Goal: Task Accomplishment & Management: Complete application form

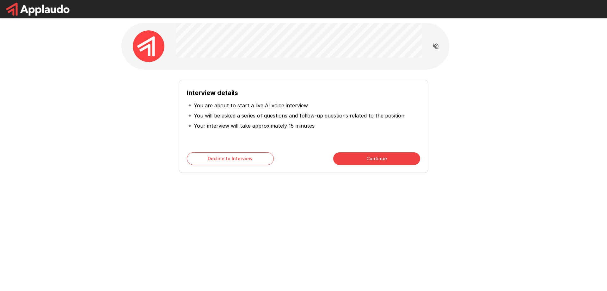
drag, startPoint x: 151, startPoint y: 26, endPoint x: 288, endPoint y: 178, distance: 204.8
click at [288, 178] on div "Interview details You are about to start a live AI voice interview You will be …" at bounding box center [303, 113] width 379 height 226
click at [371, 153] on button "Continue" at bounding box center [376, 158] width 87 height 13
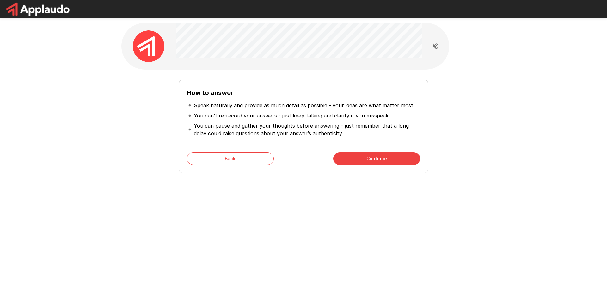
click at [356, 154] on button "Continue" at bounding box center [376, 158] width 87 height 13
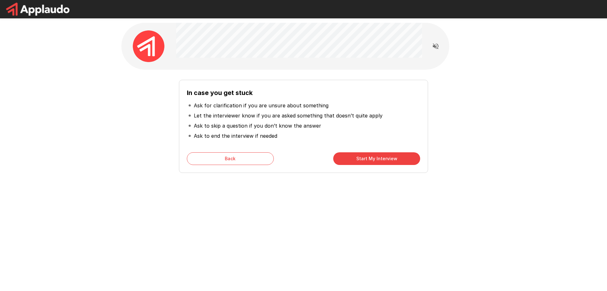
click at [356, 156] on button "Start My Interview" at bounding box center [376, 158] width 87 height 13
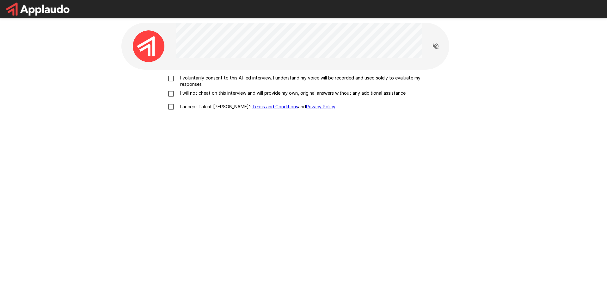
click at [178, 95] on p "I will not cheat on this interview and will provide my own, original answers wi…" at bounding box center [292, 93] width 229 height 6
click at [180, 109] on p "I accept Talent Llama's Terms and Conditions and Privacy Policy ." at bounding box center [257, 106] width 158 height 6
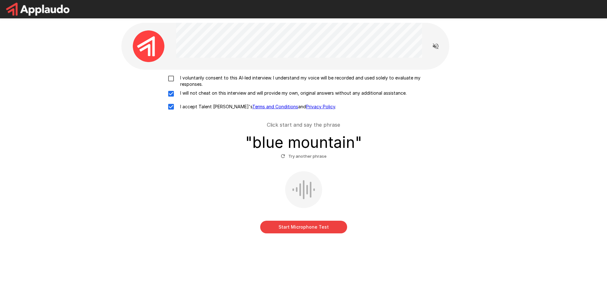
click at [309, 229] on button "Start Microphone Test" at bounding box center [303, 226] width 87 height 13
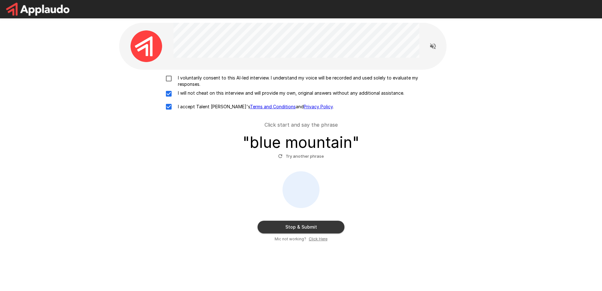
click at [300, 225] on button "Stop & Submit" at bounding box center [301, 226] width 87 height 13
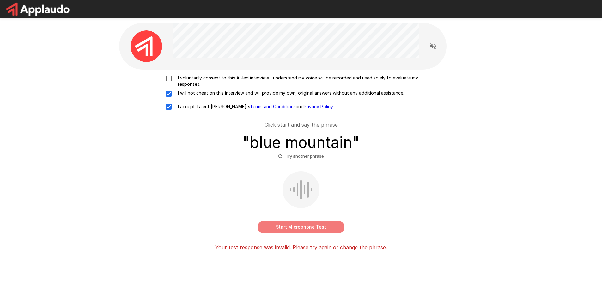
click at [298, 225] on button "Start Microphone Test" at bounding box center [301, 226] width 87 height 13
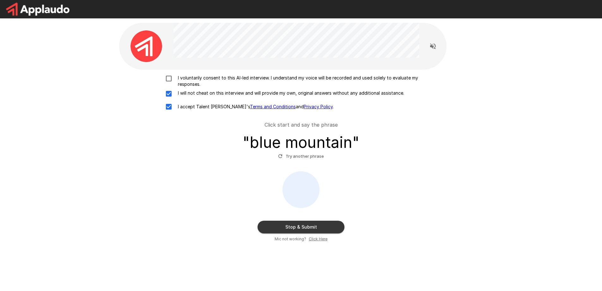
click at [298, 226] on button "Stop & Submit" at bounding box center [301, 226] width 87 height 13
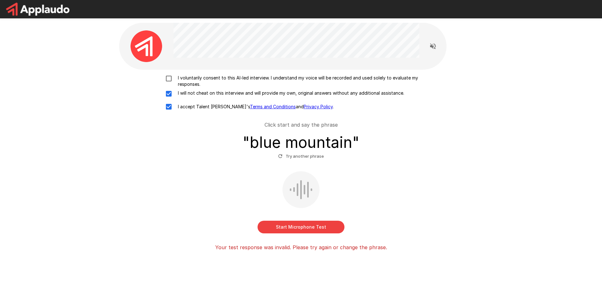
click at [292, 225] on button "Start Microphone Test" at bounding box center [301, 226] width 87 height 13
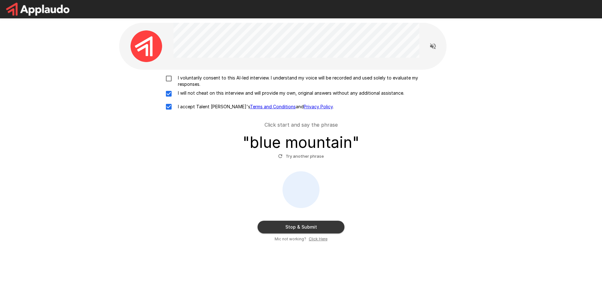
click at [297, 223] on button "Stop & Submit" at bounding box center [301, 226] width 87 height 13
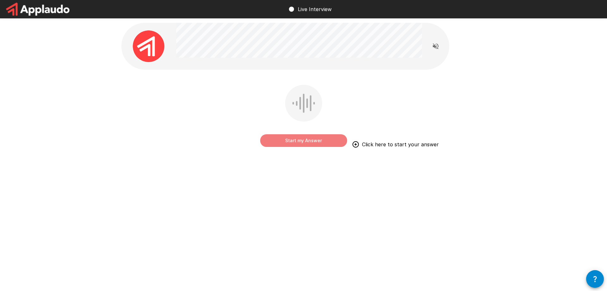
click at [314, 139] on button "Start my Answer" at bounding box center [303, 140] width 87 height 13
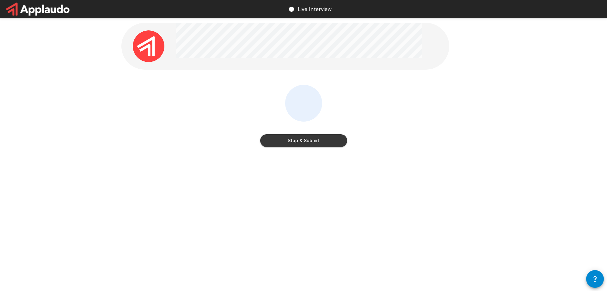
click at [314, 139] on button "Stop & Submit" at bounding box center [303, 140] width 87 height 13
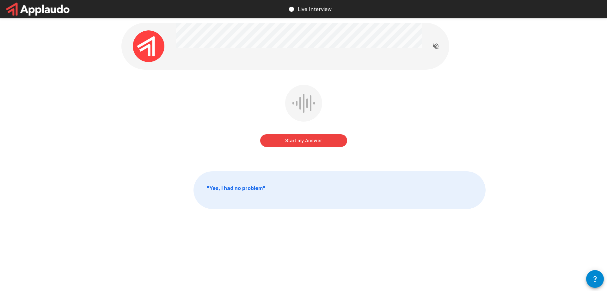
click at [308, 138] on button "Start my Answer" at bounding box center [303, 140] width 87 height 13
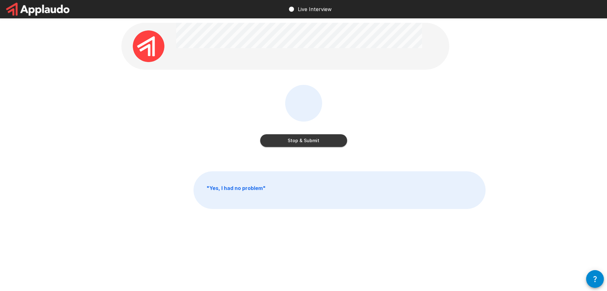
click at [306, 138] on button "Stop & Submit" at bounding box center [303, 140] width 87 height 13
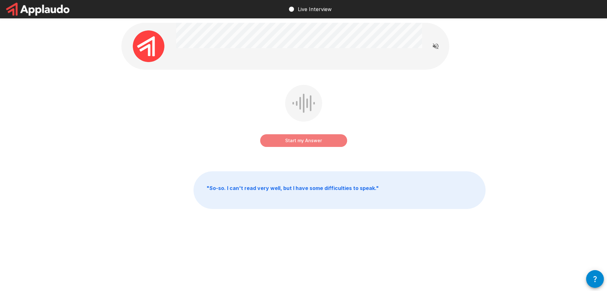
click at [310, 142] on button "Start my Answer" at bounding box center [303, 140] width 87 height 13
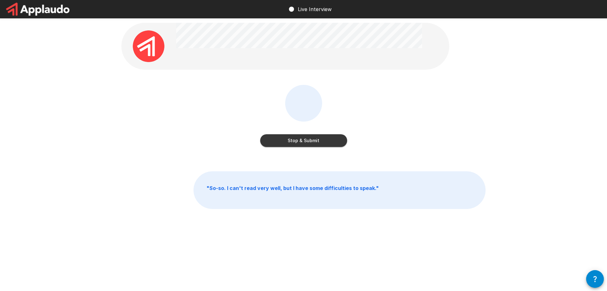
click at [321, 142] on button "Stop & Submit" at bounding box center [303, 140] width 87 height 13
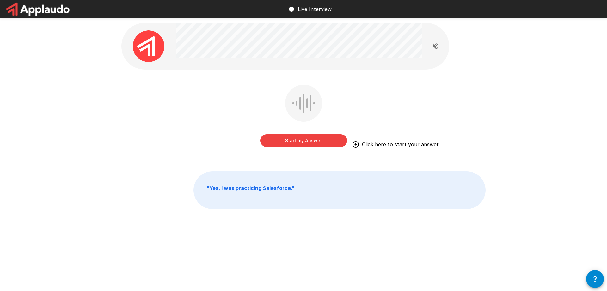
click at [291, 138] on button "Start my Answer" at bounding box center [303, 140] width 87 height 13
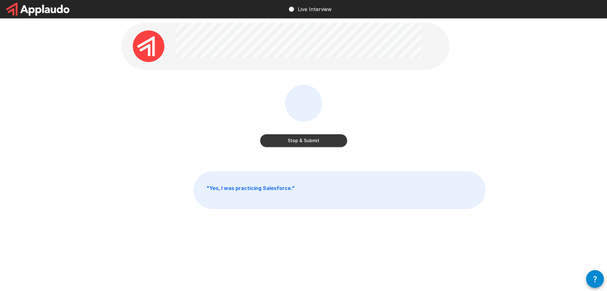
click at [320, 140] on button "Stop & Submit" at bounding box center [303, 140] width 87 height 13
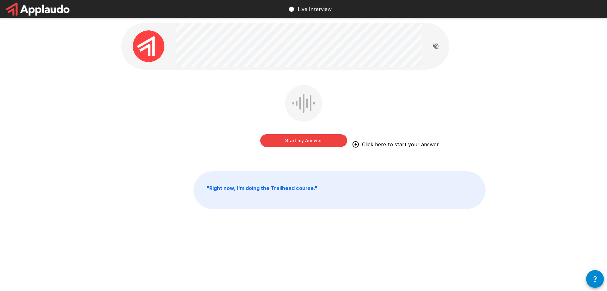
click at [298, 137] on button "Start my Answer" at bounding box center [303, 140] width 87 height 13
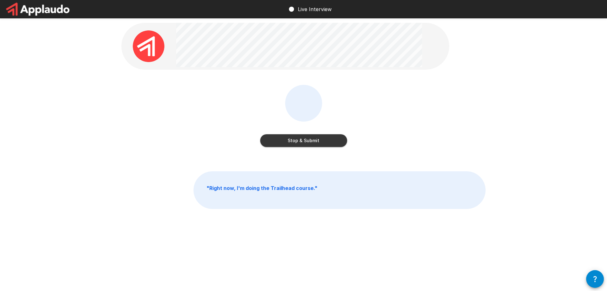
click at [305, 141] on button "Stop & Submit" at bounding box center [303, 140] width 87 height 13
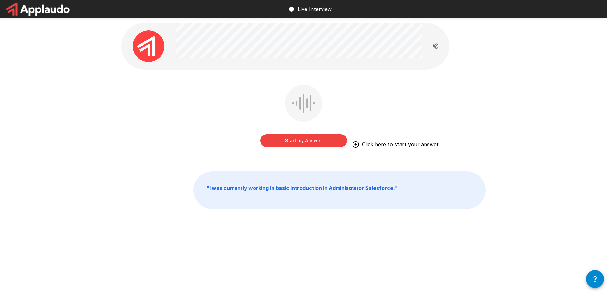
click at [305, 141] on button "Start my Answer" at bounding box center [303, 140] width 87 height 13
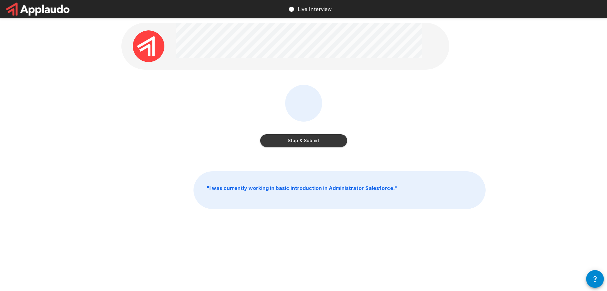
click at [305, 141] on button "Stop & Submit" at bounding box center [303, 140] width 87 height 13
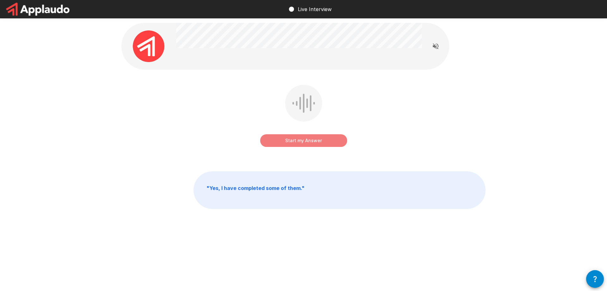
click at [305, 141] on button "Start my Answer" at bounding box center [303, 140] width 87 height 13
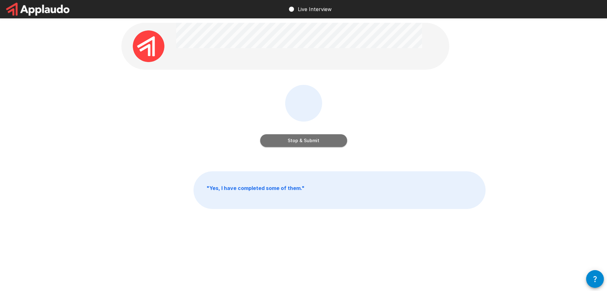
click at [305, 141] on button "Stop & Submit" at bounding box center [303, 140] width 87 height 13
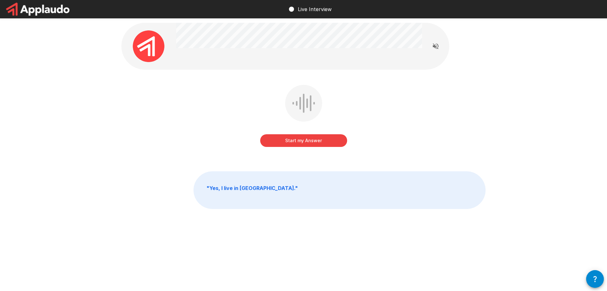
click at [305, 141] on button "Start my Answer" at bounding box center [303, 140] width 87 height 13
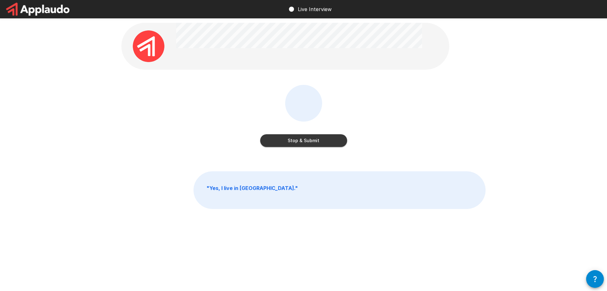
click at [305, 141] on button "Stop & Submit" at bounding box center [303, 140] width 87 height 13
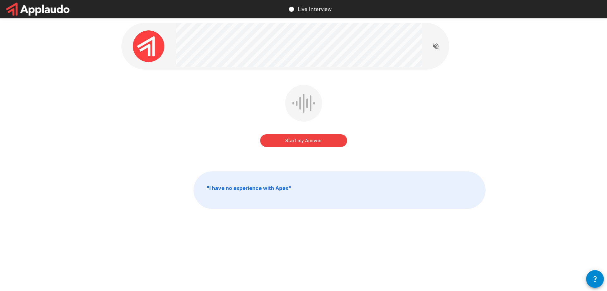
click at [305, 141] on button "Start my Answer" at bounding box center [303, 140] width 87 height 13
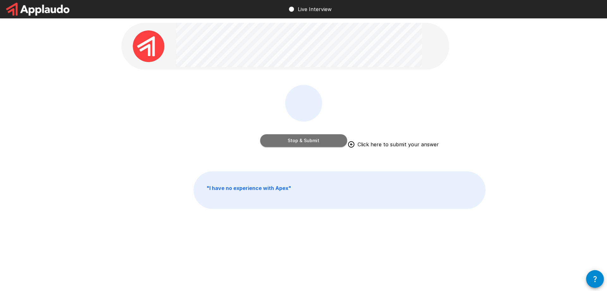
click at [315, 139] on button "Stop & Submit" at bounding box center [303, 140] width 87 height 13
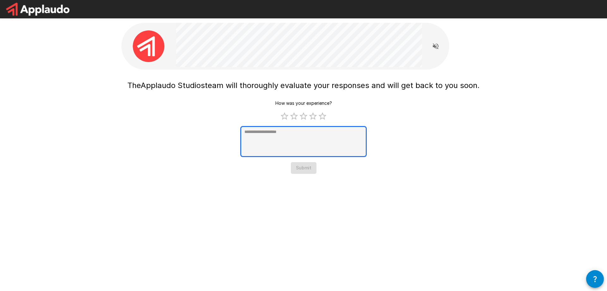
click at [303, 145] on textarea at bounding box center [303, 141] width 126 height 31
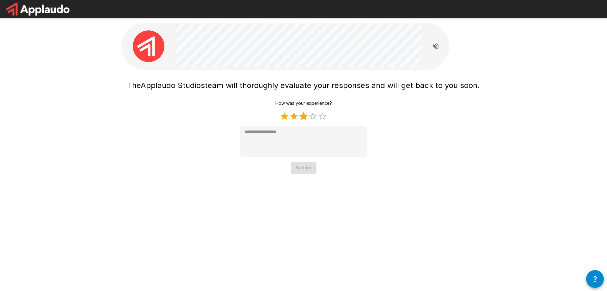
click at [307, 118] on label "3 Stars" at bounding box center [303, 115] width 9 height 9
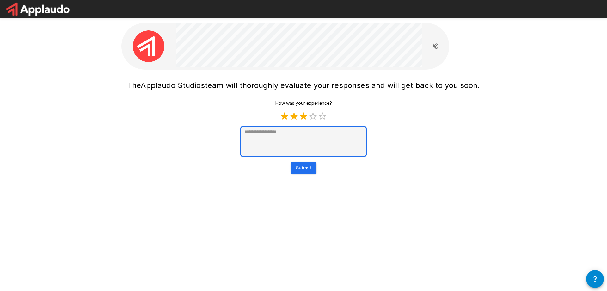
click at [298, 154] on textarea at bounding box center [303, 141] width 126 height 31
type textarea "*"
click at [299, 171] on button "Submit" at bounding box center [304, 168] width 26 height 12
